Goal: Entertainment & Leisure: Browse casually

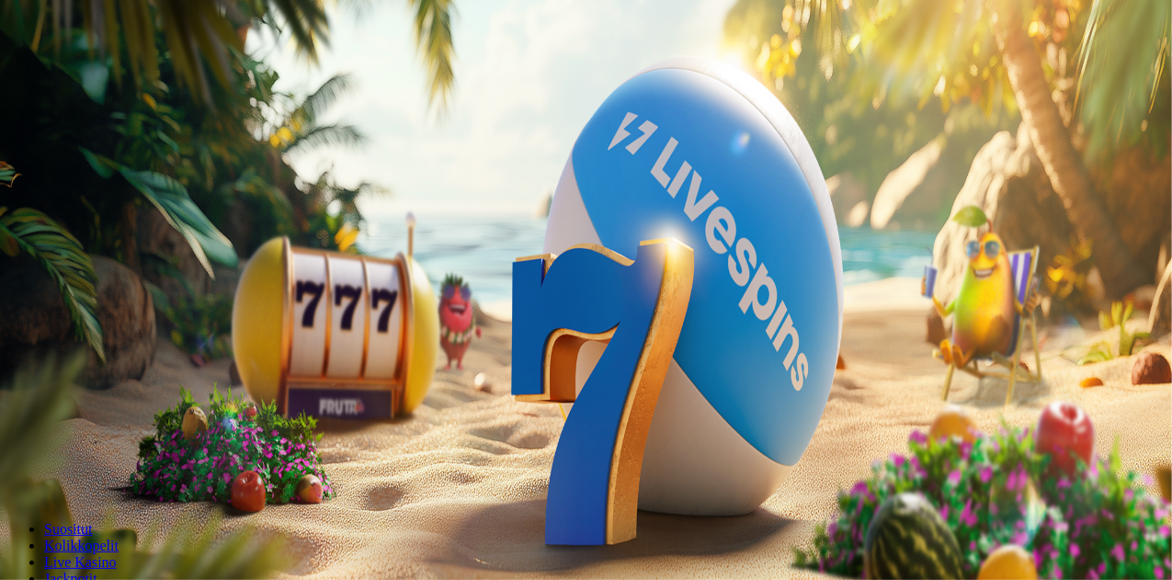
click at [157, 76] on button "Kirjaudu" at bounding box center [127, 66] width 60 height 19
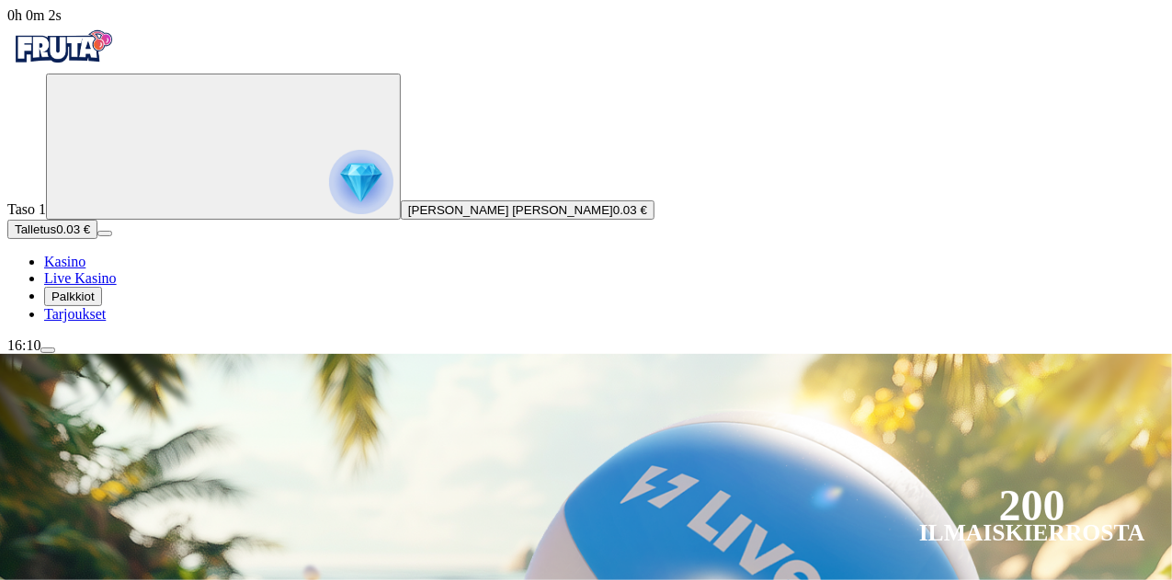
click at [95, 303] on span "Palkkiot" at bounding box center [72, 296] width 43 height 14
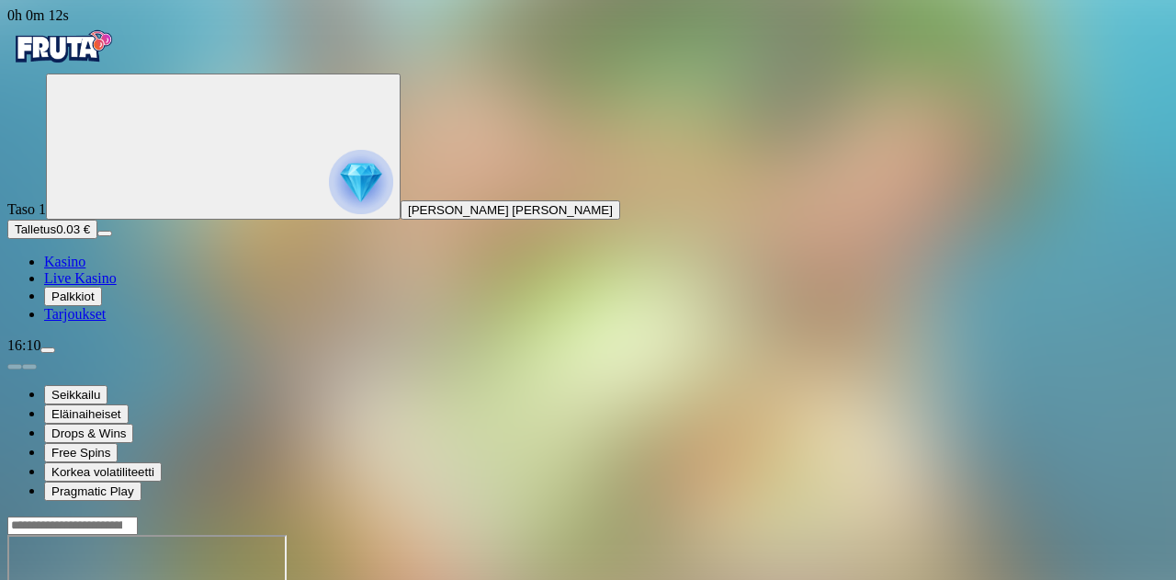
click at [104, 286] on span "Live Kasino" at bounding box center [80, 278] width 73 height 16
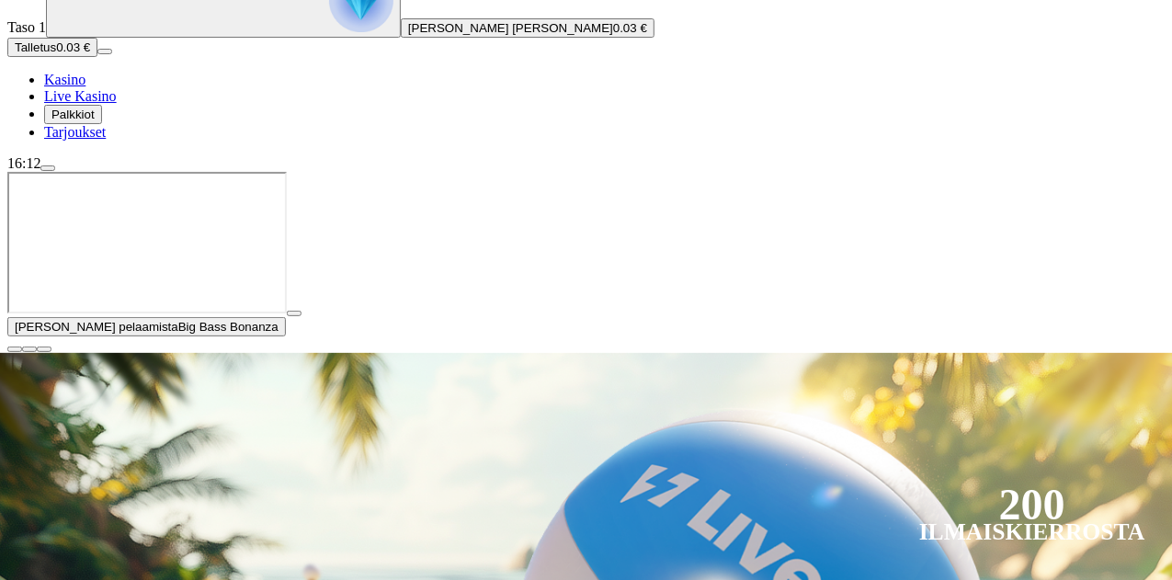
scroll to position [239, 0]
